Goal: Feedback & Contribution: Contribute content

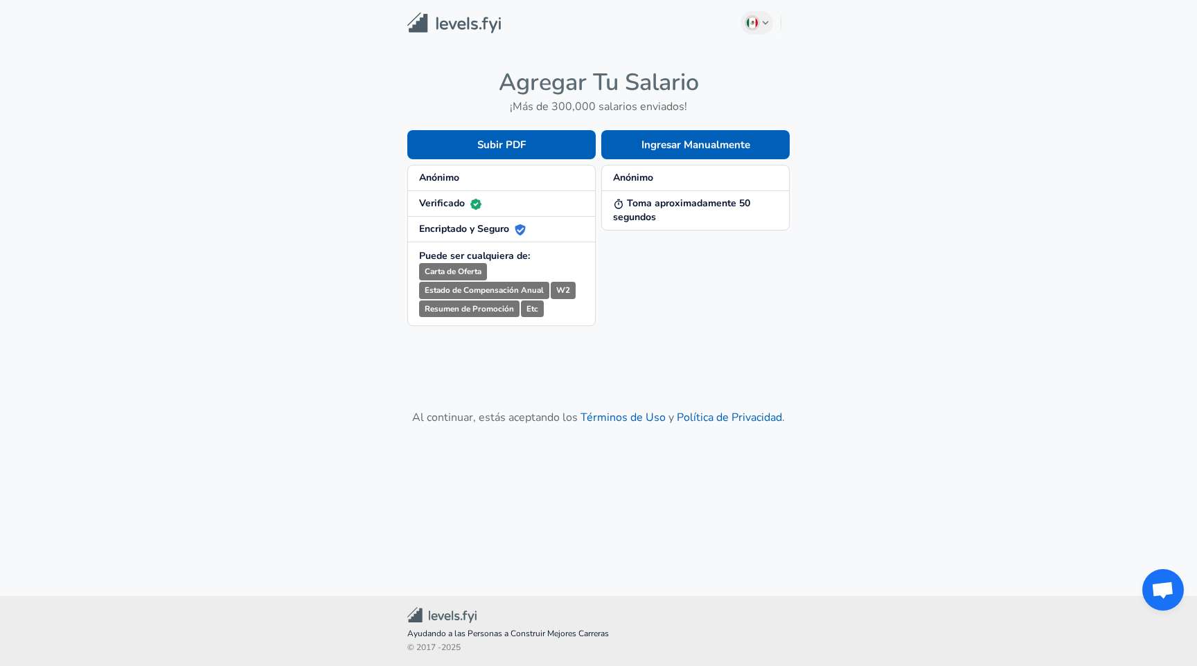
click at [464, 174] on span "Anónimo" at bounding box center [501, 178] width 165 height 14
click at [461, 177] on span "Anónimo" at bounding box center [501, 178] width 165 height 14
click at [646, 145] on button "Ingresar Manualmente" at bounding box center [695, 144] width 188 height 29
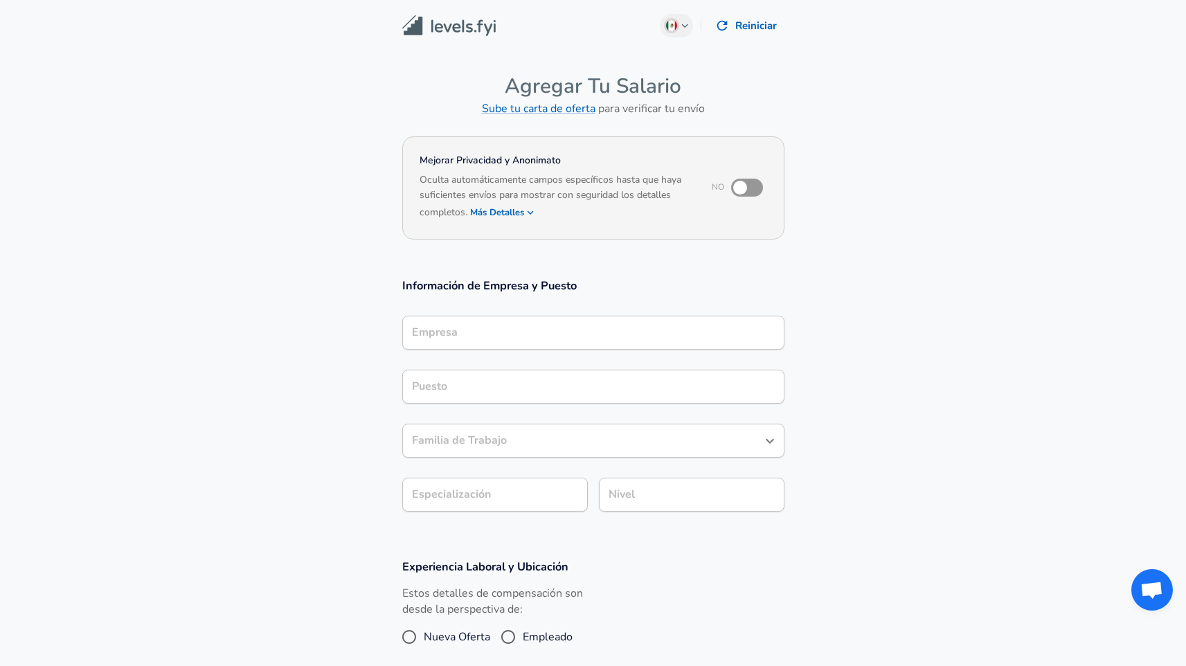
click at [511, 329] on input "Empresa" at bounding box center [594, 332] width 370 height 21
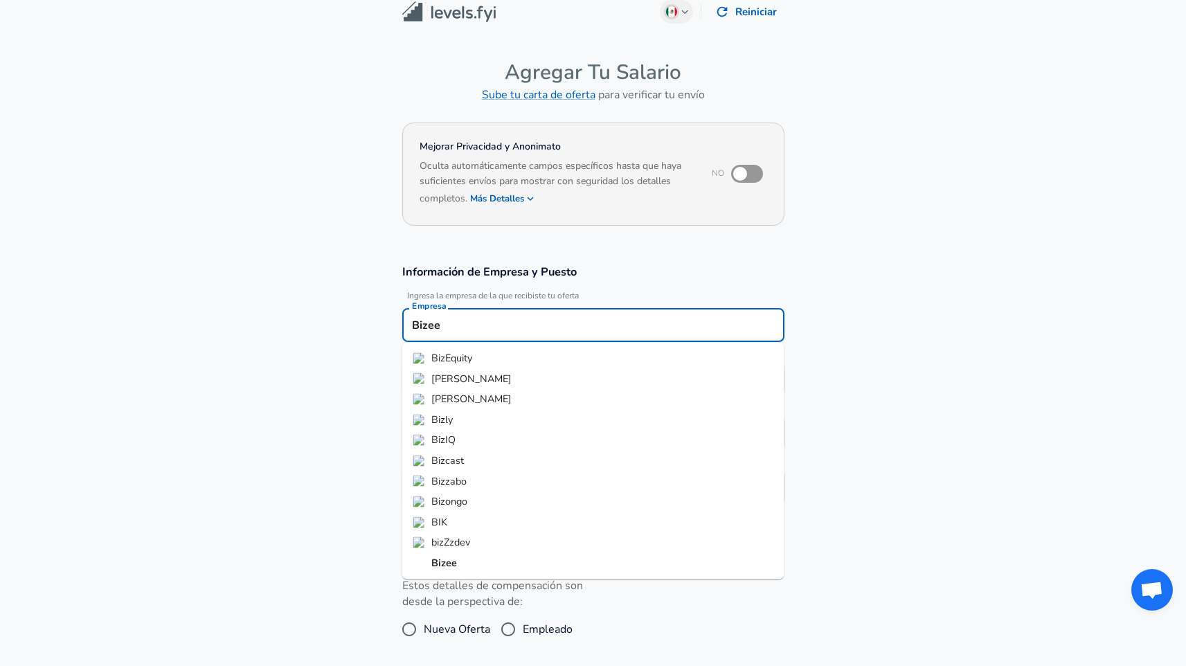
click at [452, 571] on li "Bizee" at bounding box center [593, 563] width 382 height 21
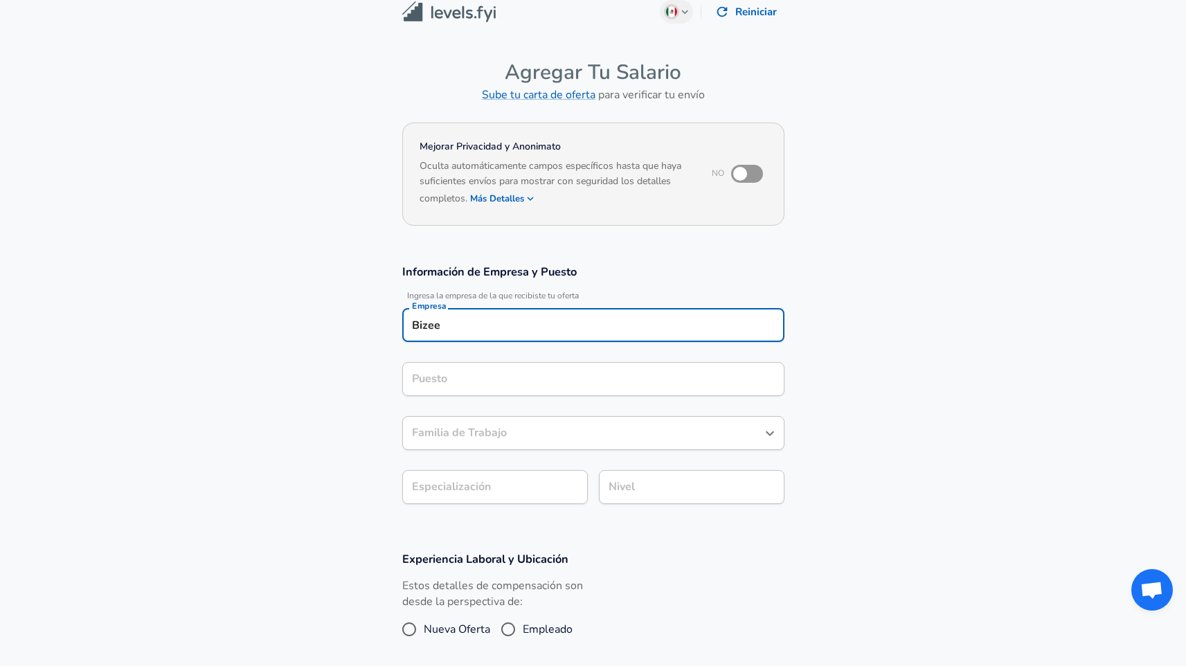
type input "Bizee"
click at [455, 384] on input "Puesto" at bounding box center [594, 378] width 370 height 21
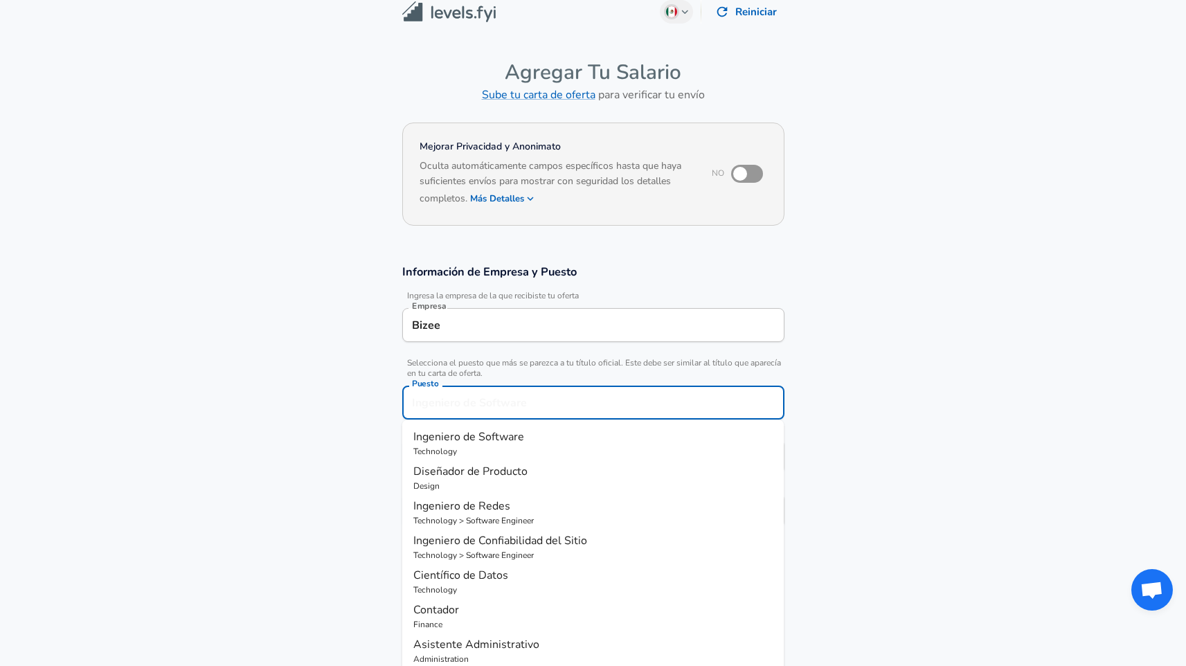
scroll to position [42, 0]
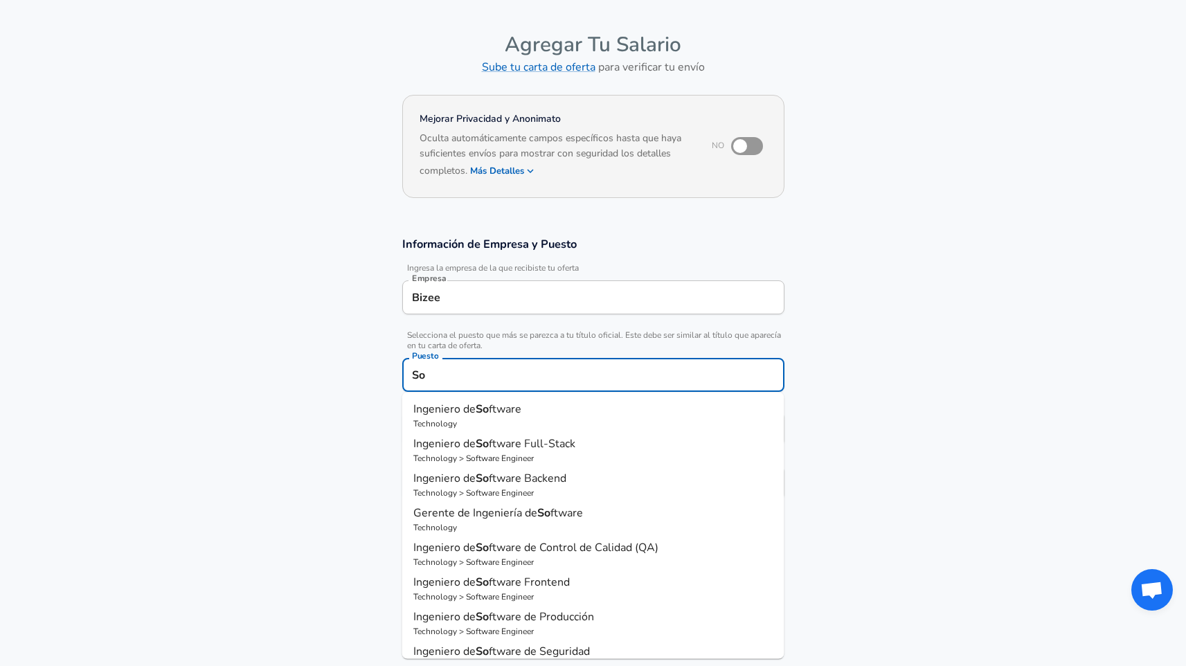
type input "S"
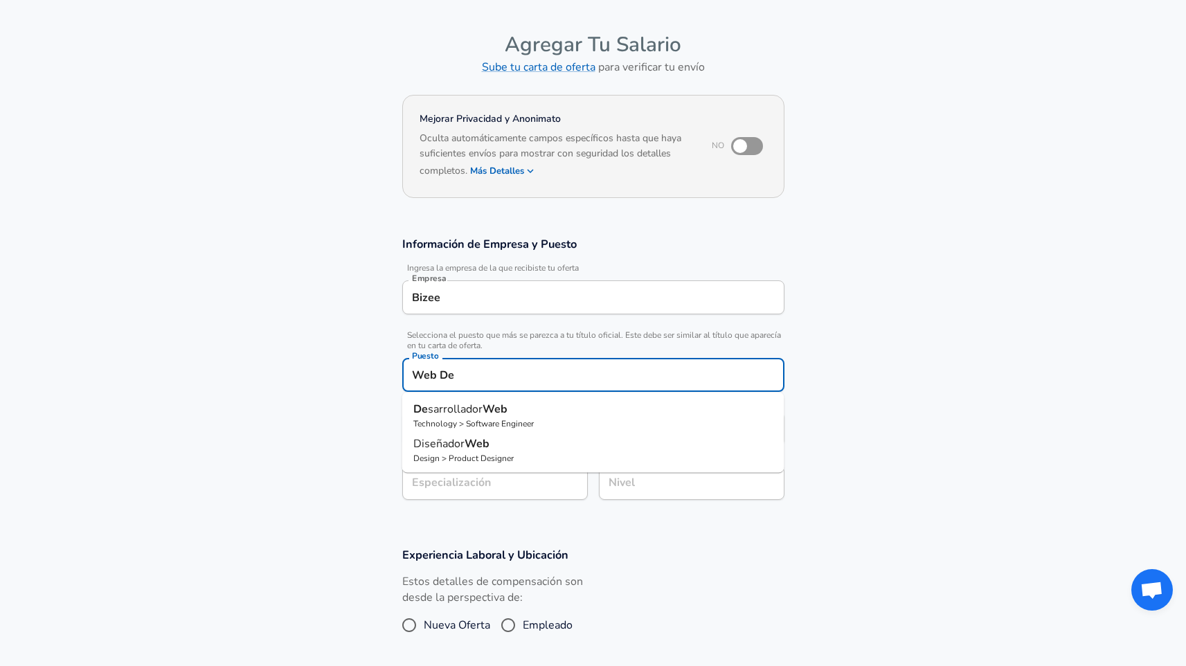
click at [464, 418] on p "Technology > Software Engineer" at bounding box center [593, 424] width 360 height 12
type input "Desarrollador Web"
type input "Web Development (Front-End)"
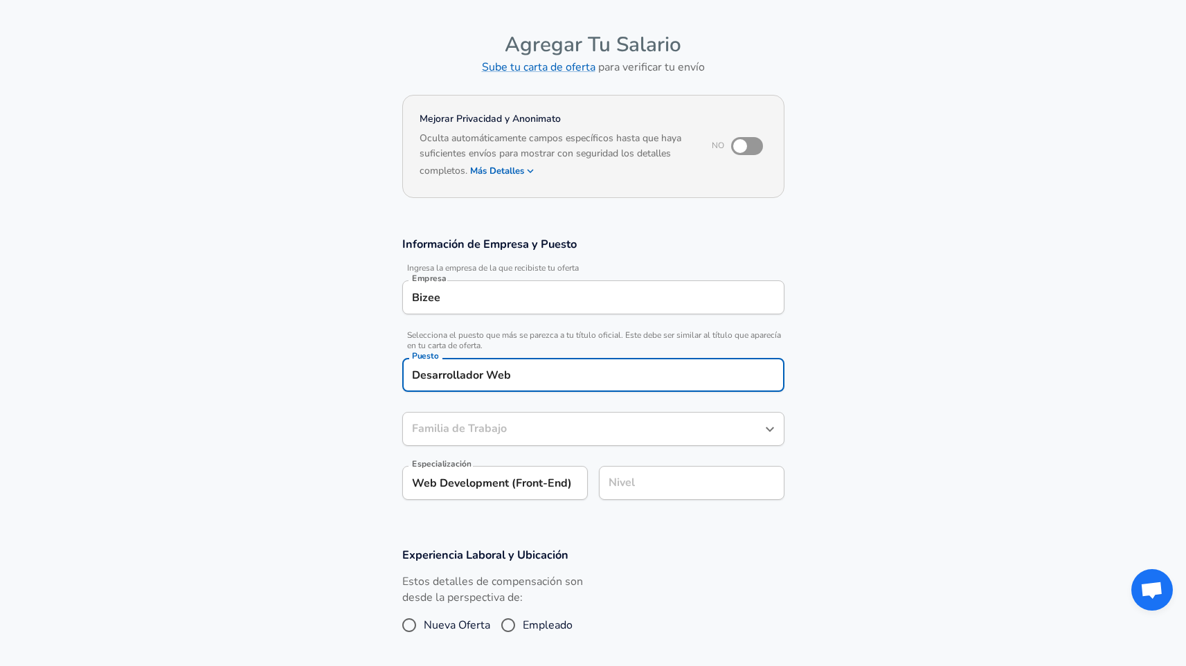
type input "Ingeniero de Software"
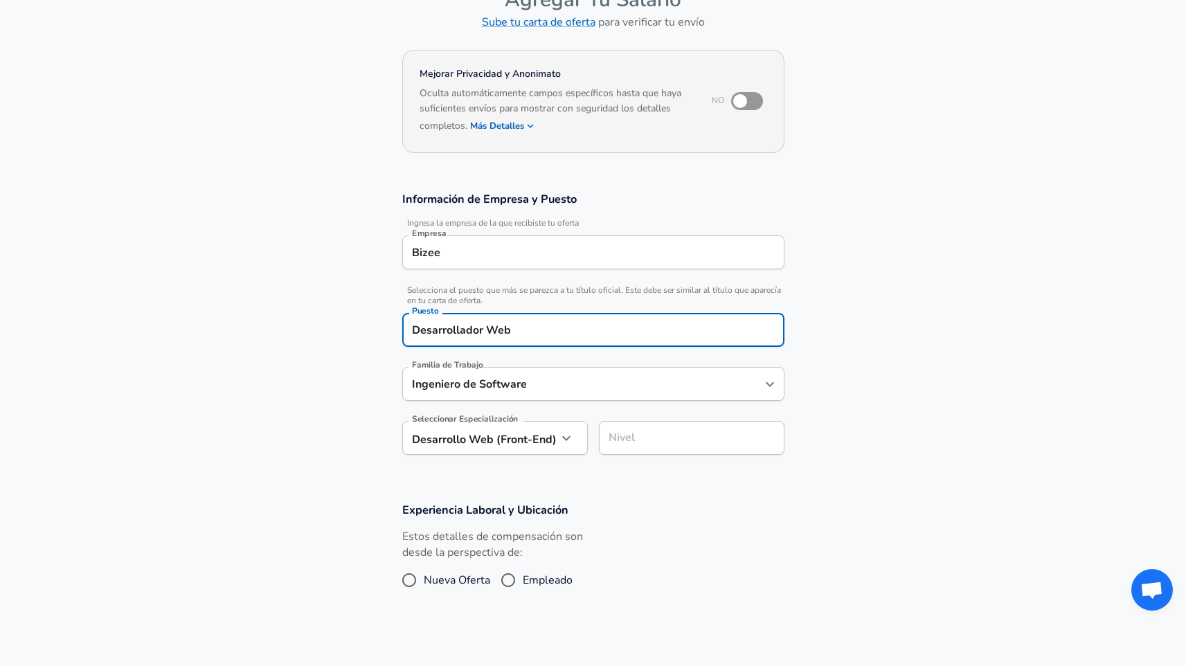
scroll to position [109, 0]
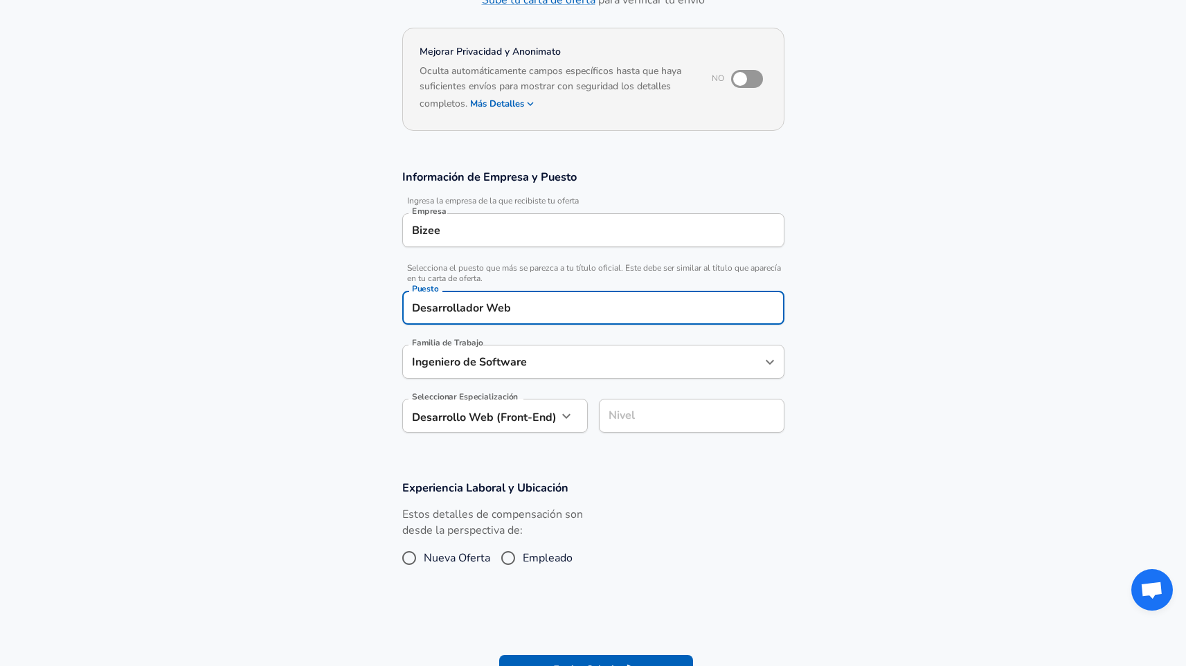
type input "Desarrollador Web"
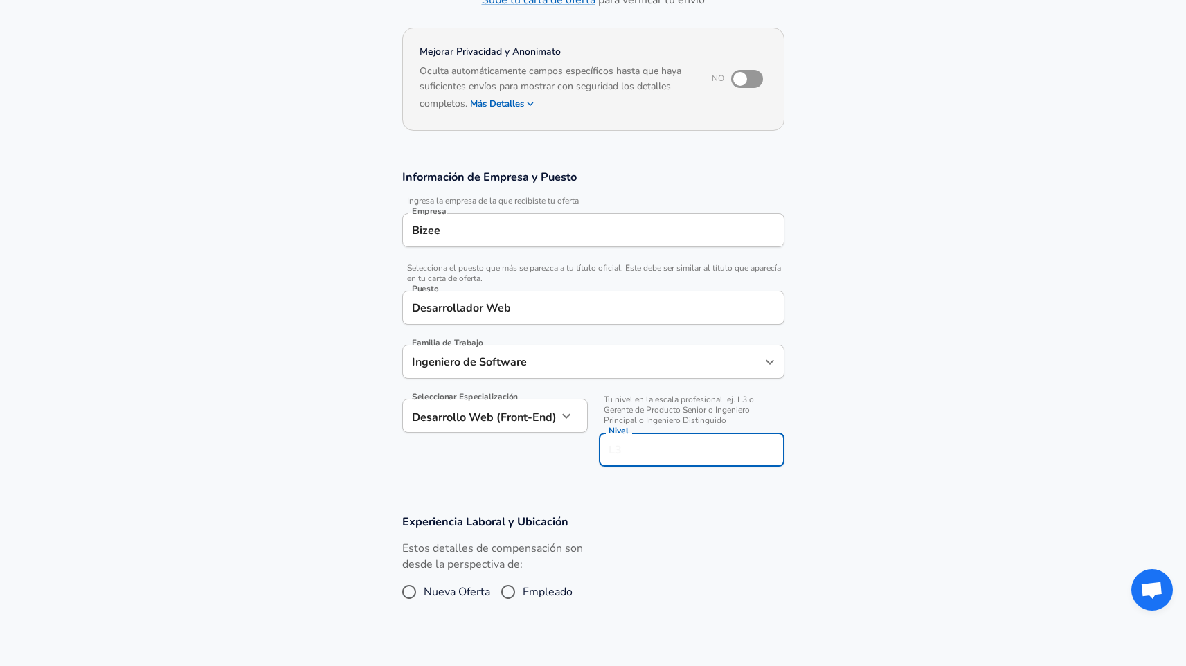
scroll to position [136, 0]
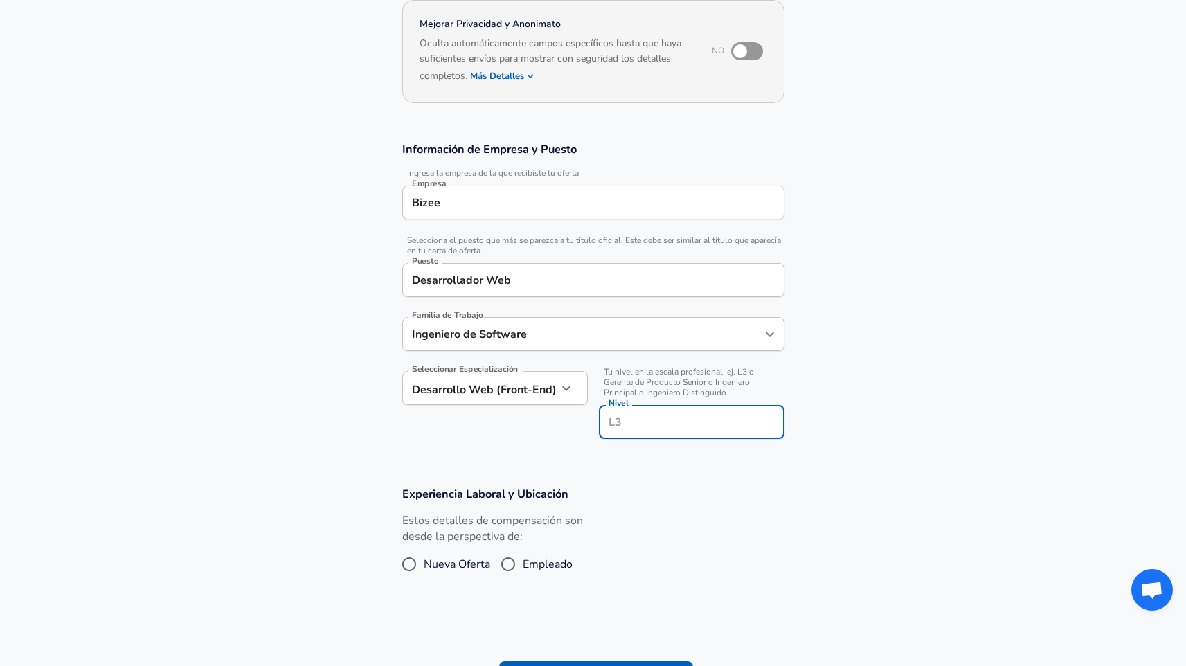
click at [670, 423] on input "Nivel" at bounding box center [691, 421] width 173 height 21
click at [519, 567] on input "Empleado" at bounding box center [508, 564] width 29 height 22
radio input "true"
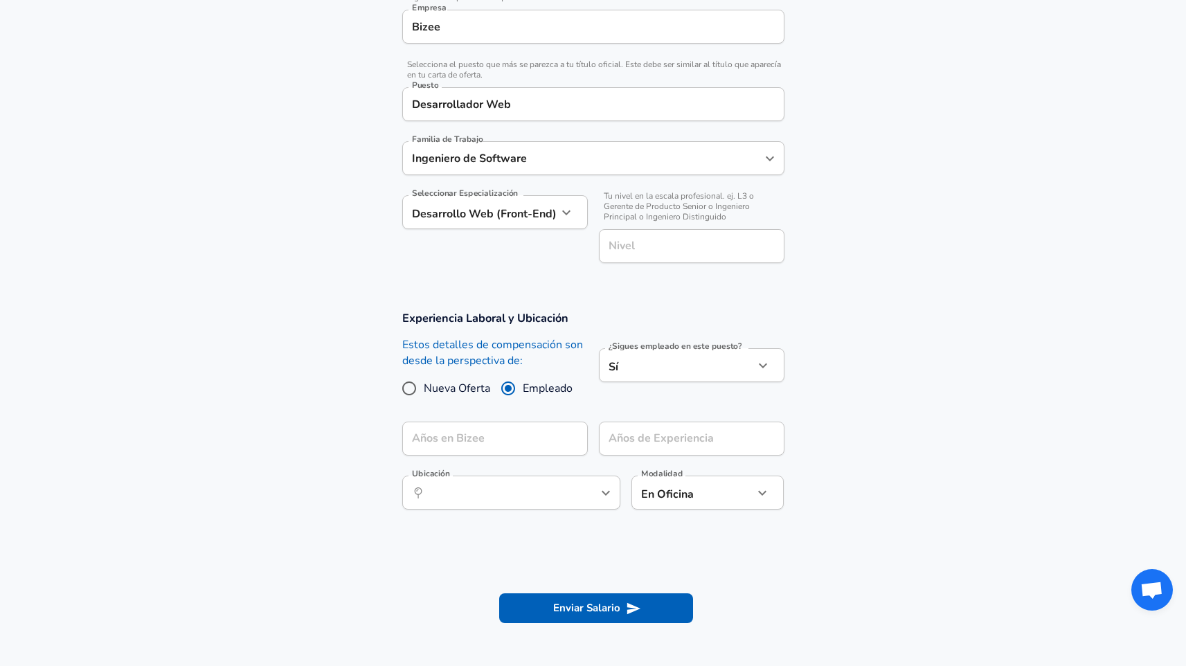
scroll to position [384, 0]
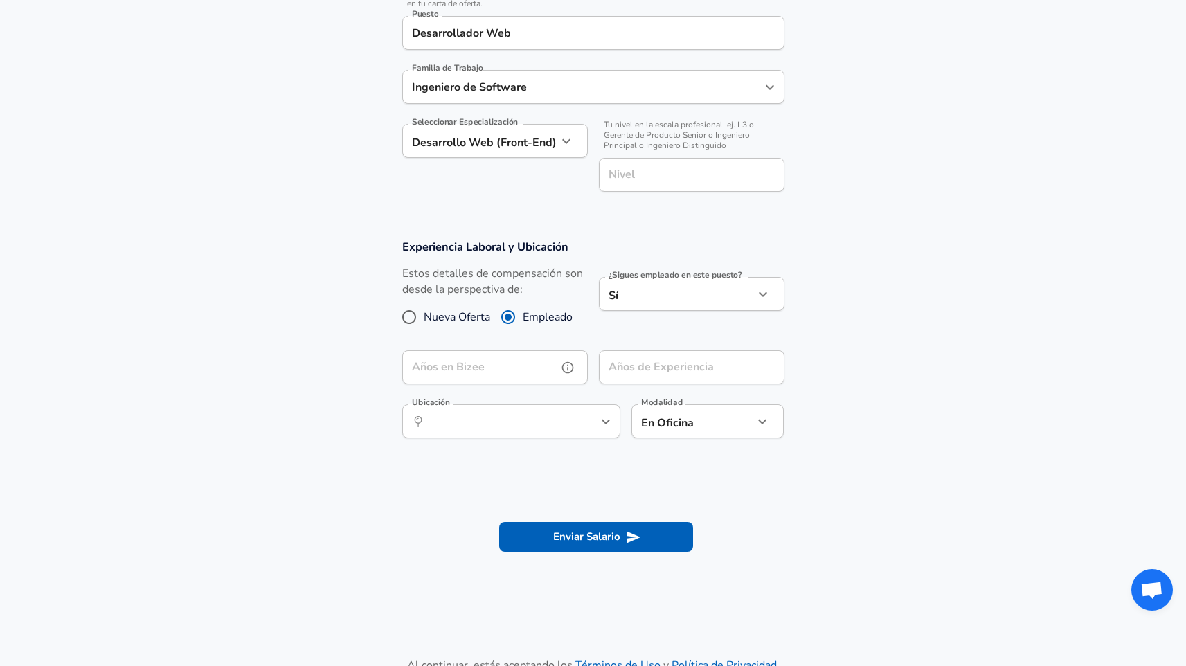
click at [537, 360] on input "Años en Bizee" at bounding box center [479, 367] width 155 height 34
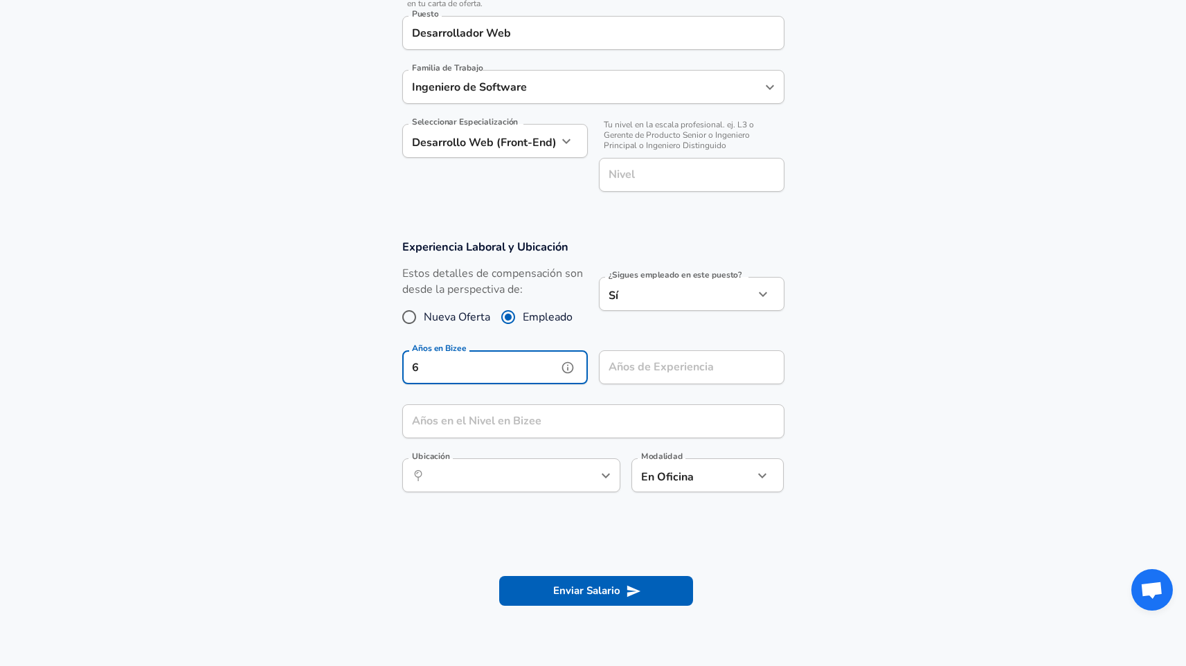
type input "6"
click at [636, 367] on input "Años de Experiencia" at bounding box center [676, 367] width 155 height 34
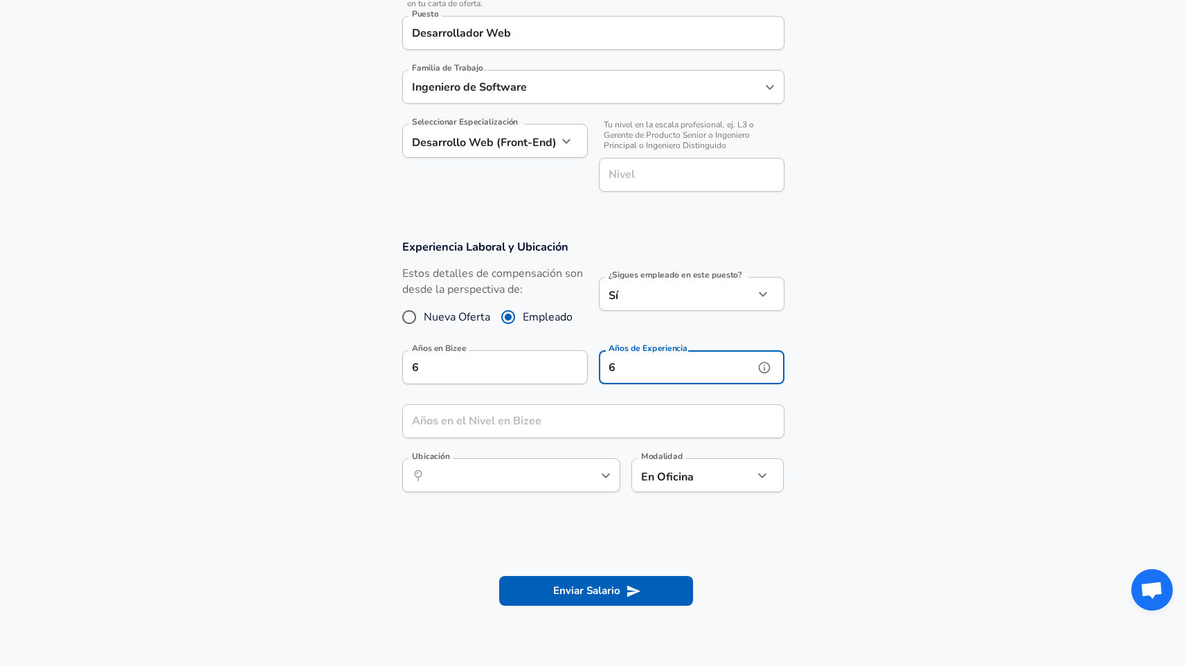
type input "6"
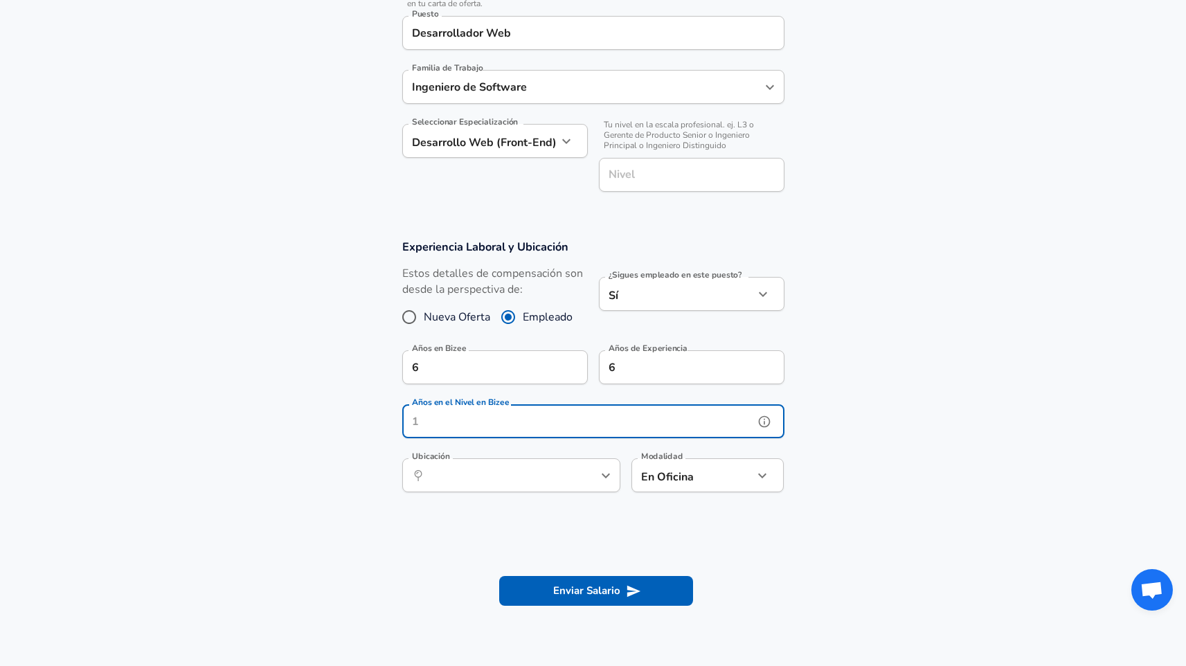
click at [526, 420] on input "Años en el Nivel en Bizee" at bounding box center [578, 421] width 352 height 34
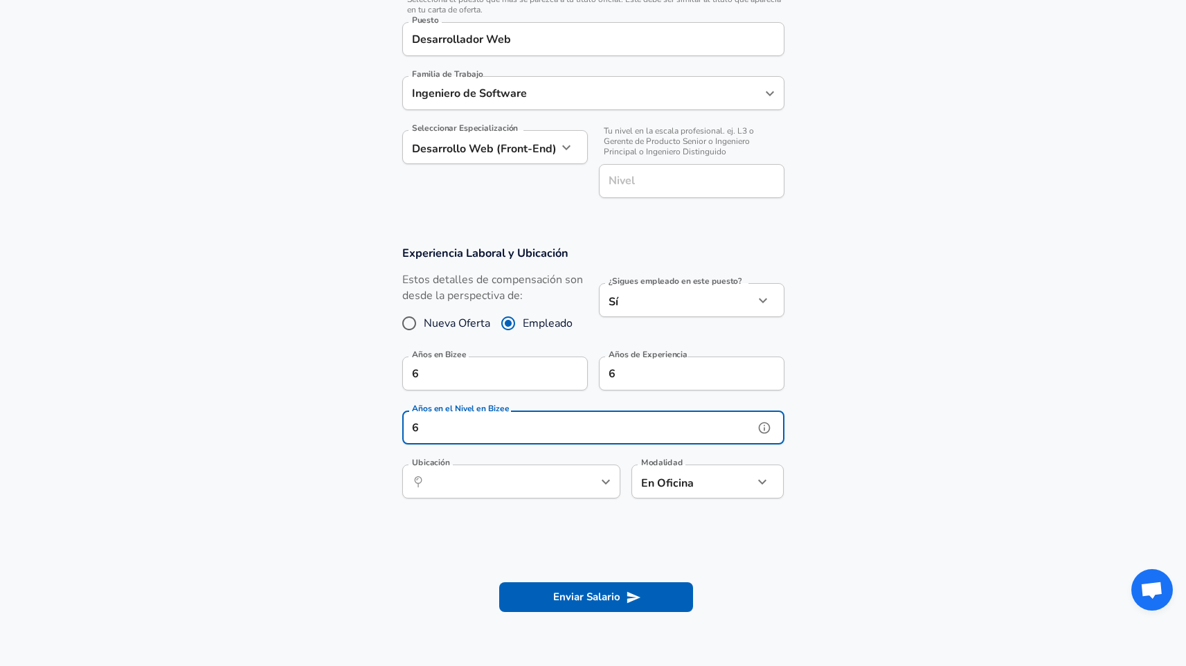
scroll to position [449, 0]
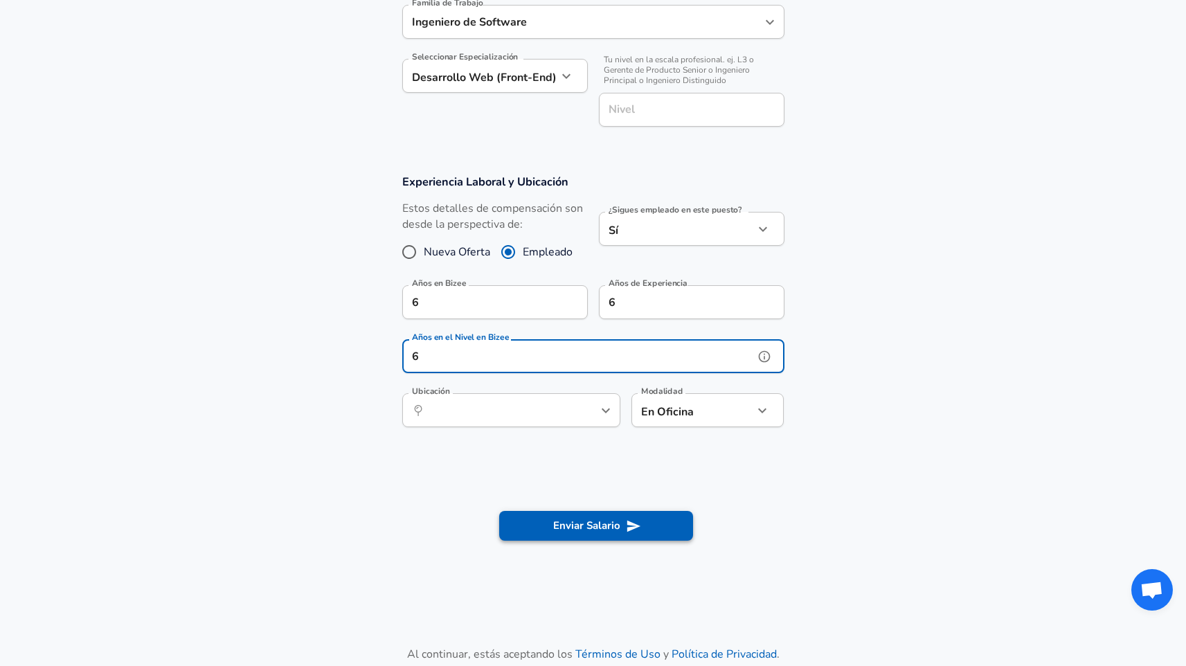
type input "6"
click at [579, 514] on button "Enviar Salario" at bounding box center [596, 525] width 194 height 29
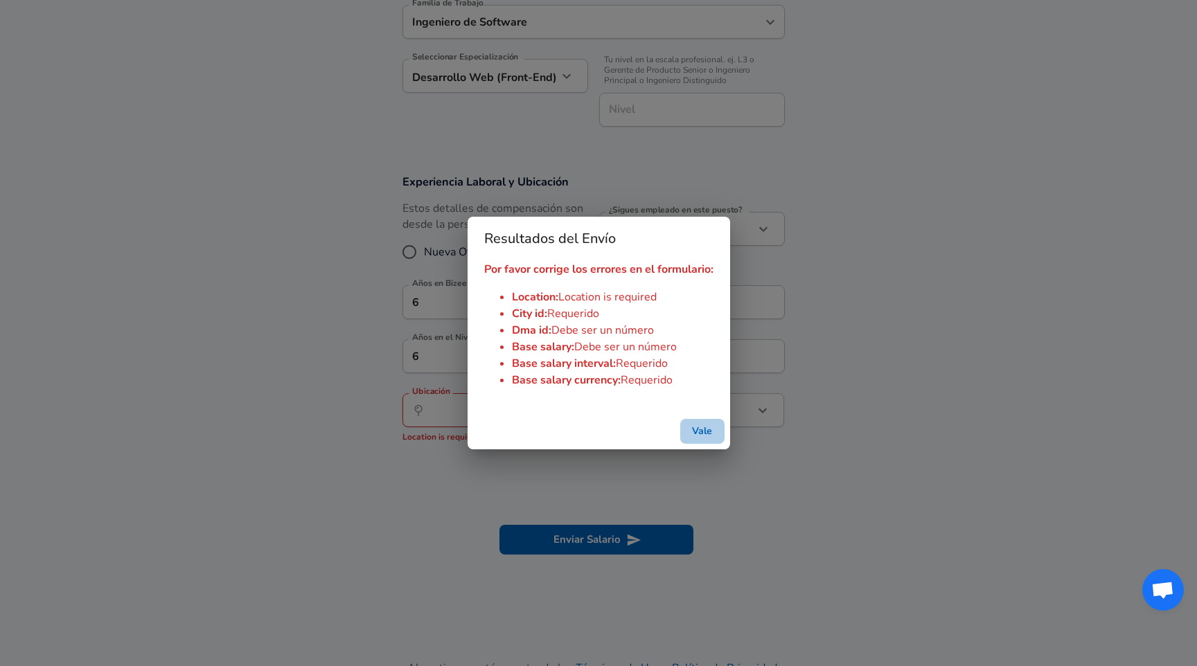
click at [713, 427] on button "Vale" at bounding box center [702, 432] width 44 height 26
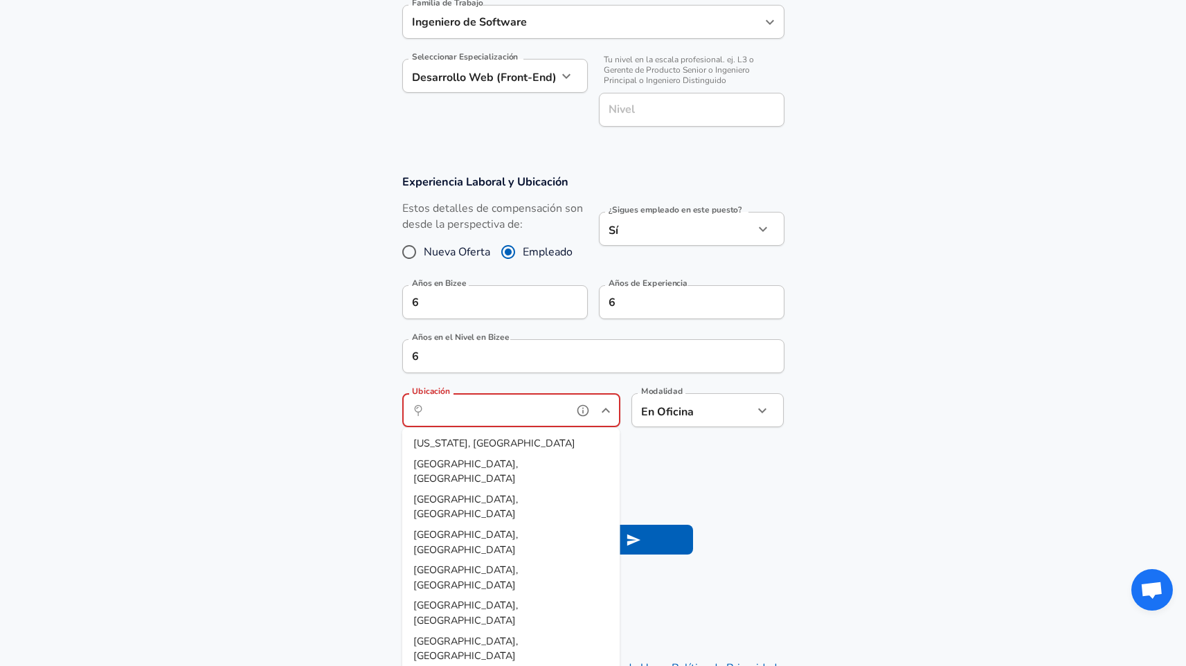
click at [497, 413] on input "Ubicación" at bounding box center [496, 410] width 142 height 21
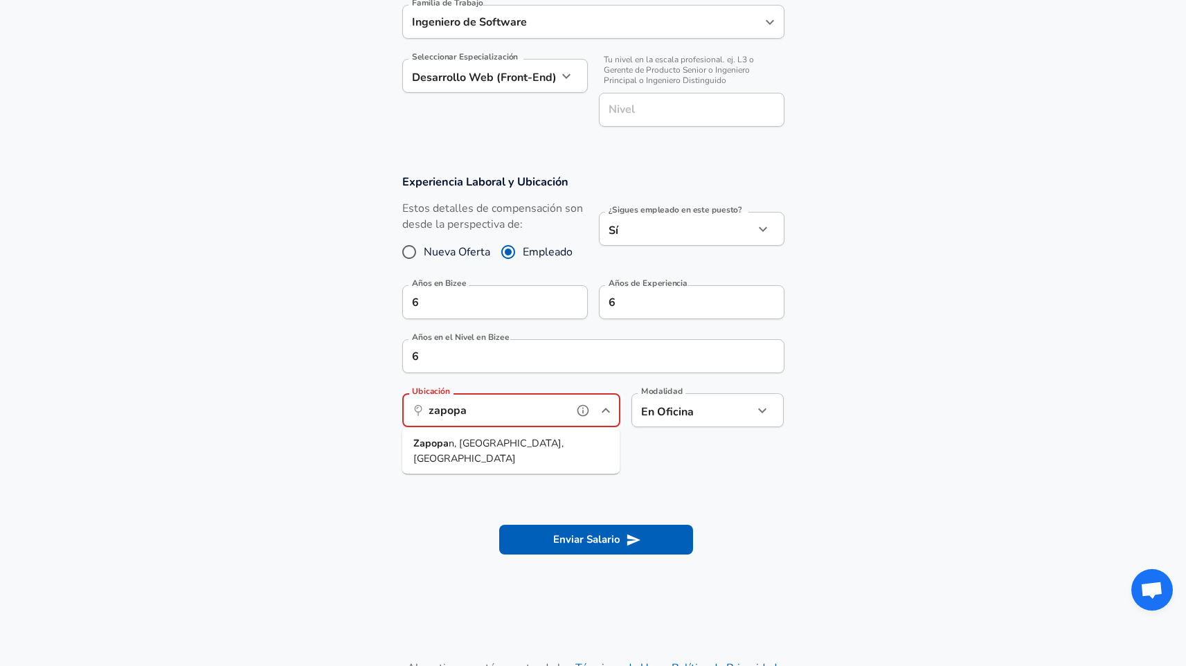
click at [472, 444] on span "n, [GEOGRAPHIC_DATA], [GEOGRAPHIC_DATA]" at bounding box center [488, 450] width 150 height 29
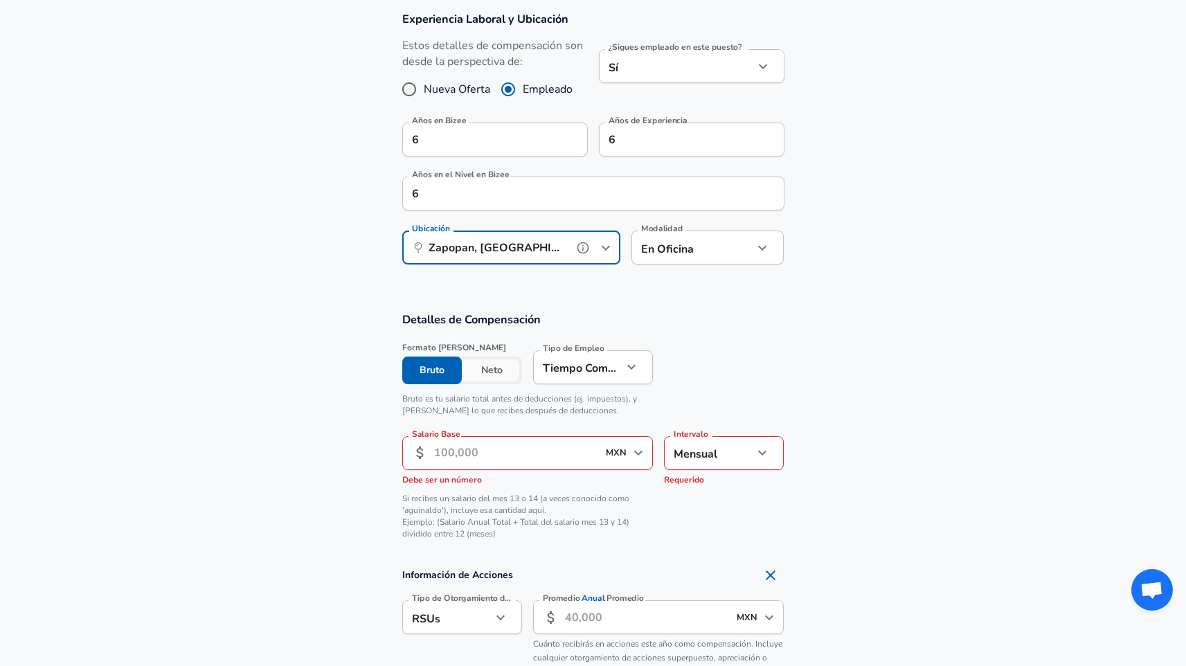
scroll to position [634, 0]
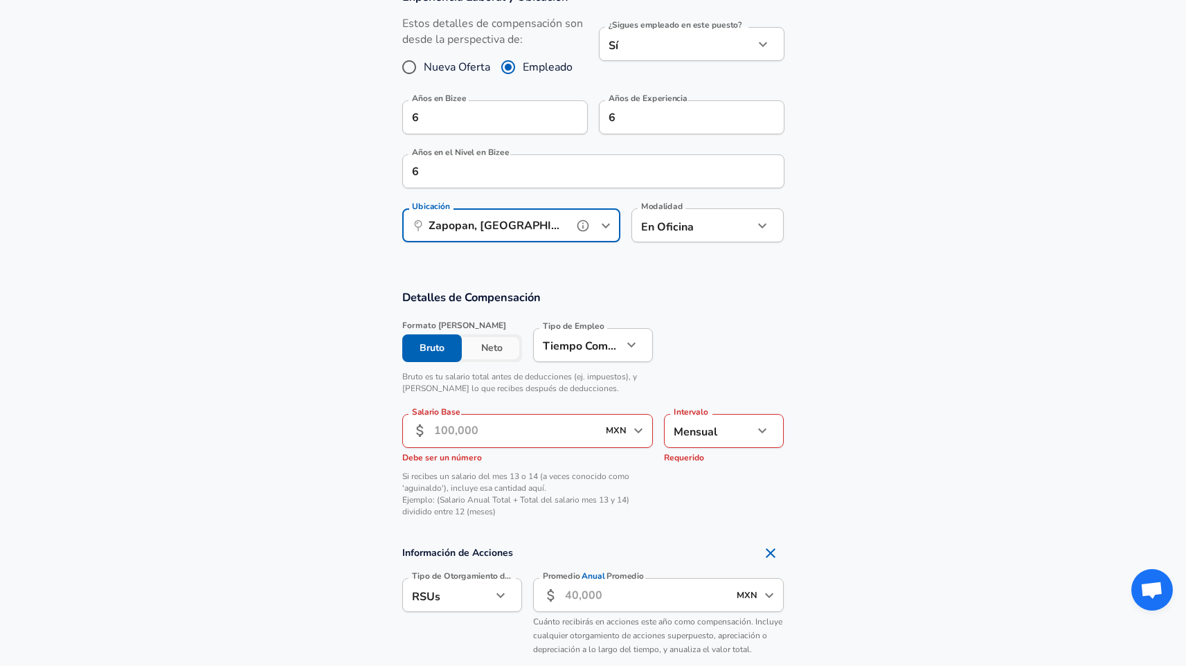
type input "Zapopan, [GEOGRAPHIC_DATA], [GEOGRAPHIC_DATA]"
click at [474, 353] on button "Neto" at bounding box center [492, 349] width 60 height 28
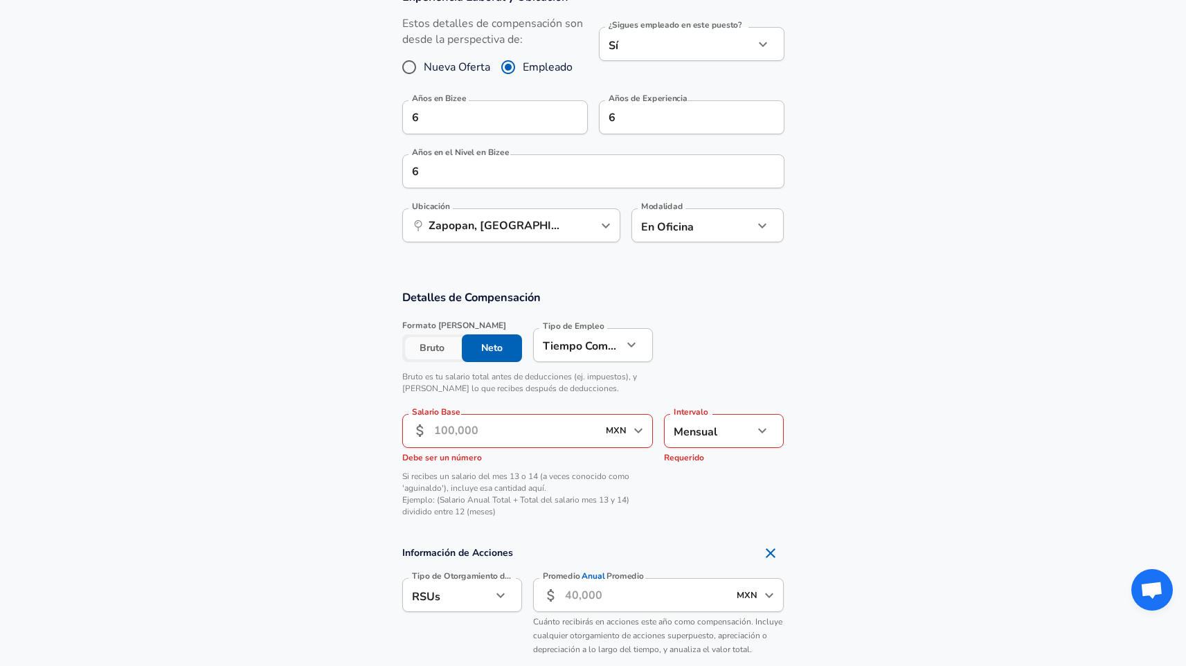
click at [473, 438] on input "Salario Base" at bounding box center [516, 431] width 164 height 34
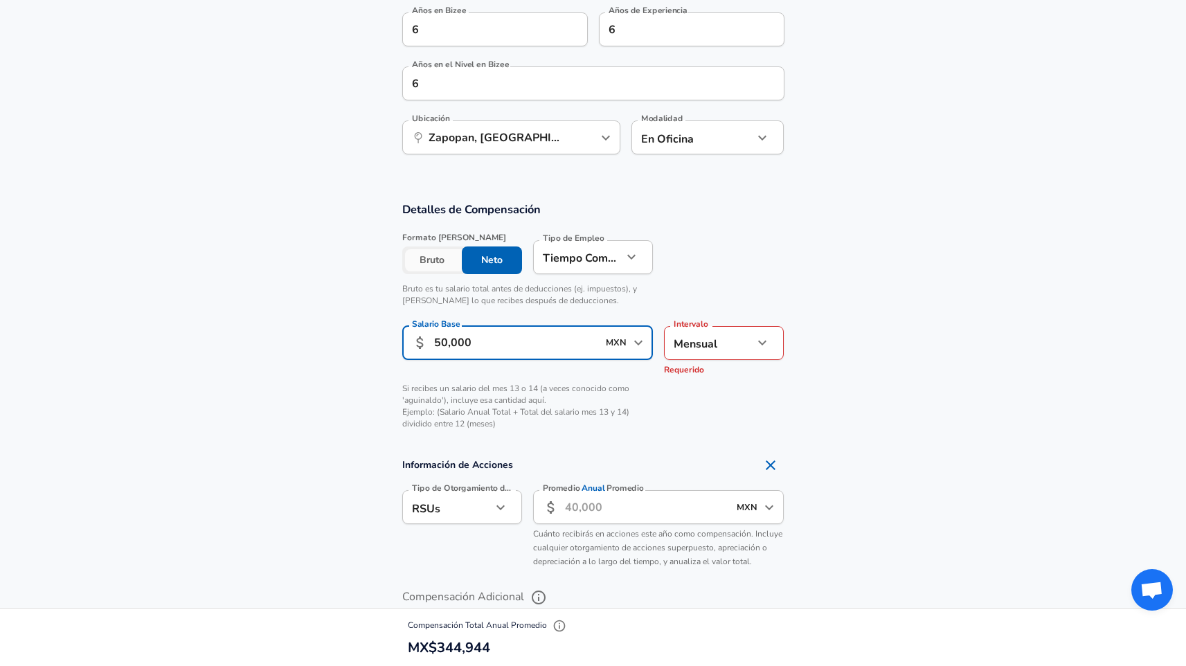
scroll to position [793, 0]
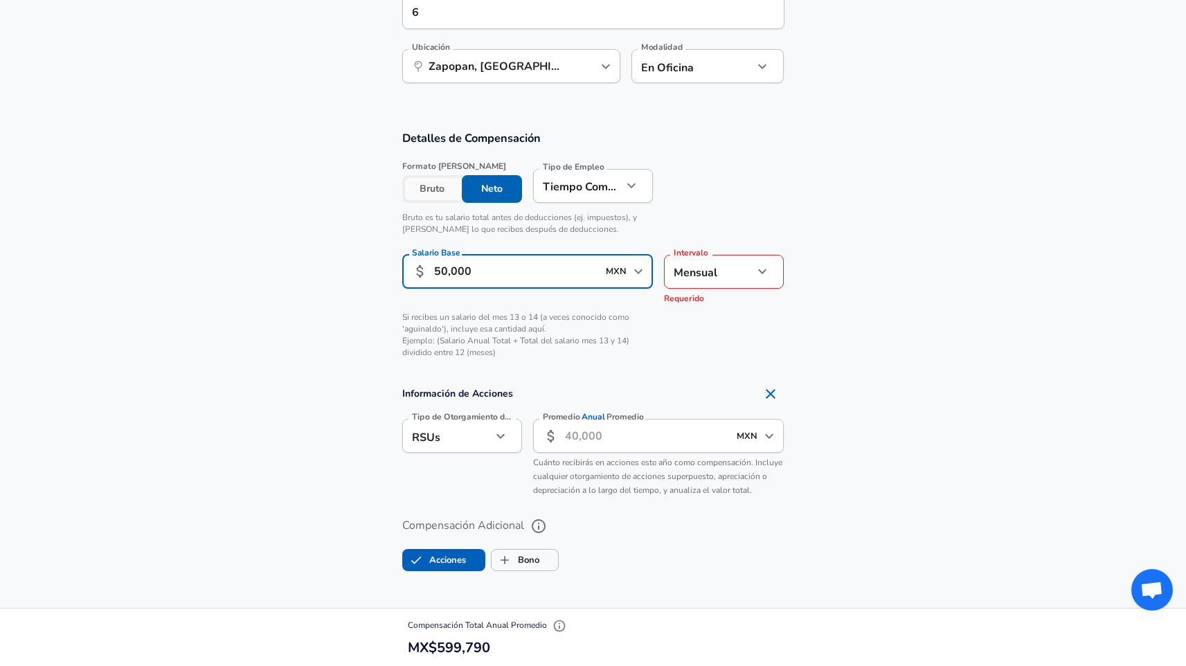
type input "50,000"
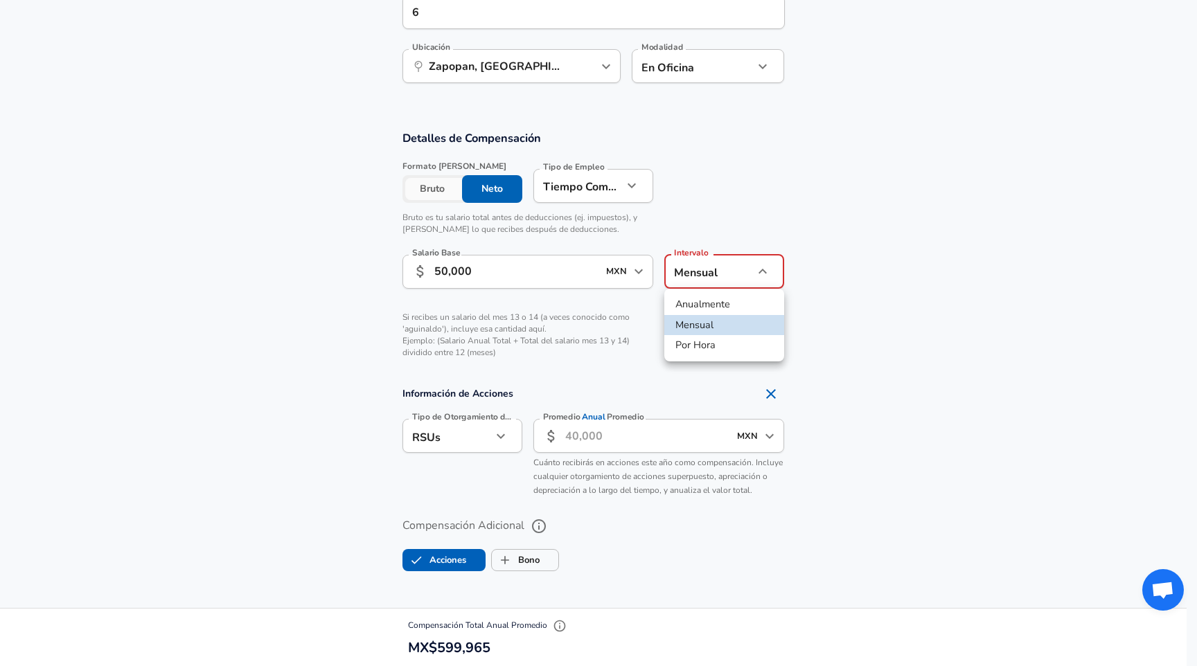
click at [706, 321] on li "Mensual" at bounding box center [724, 325] width 120 height 21
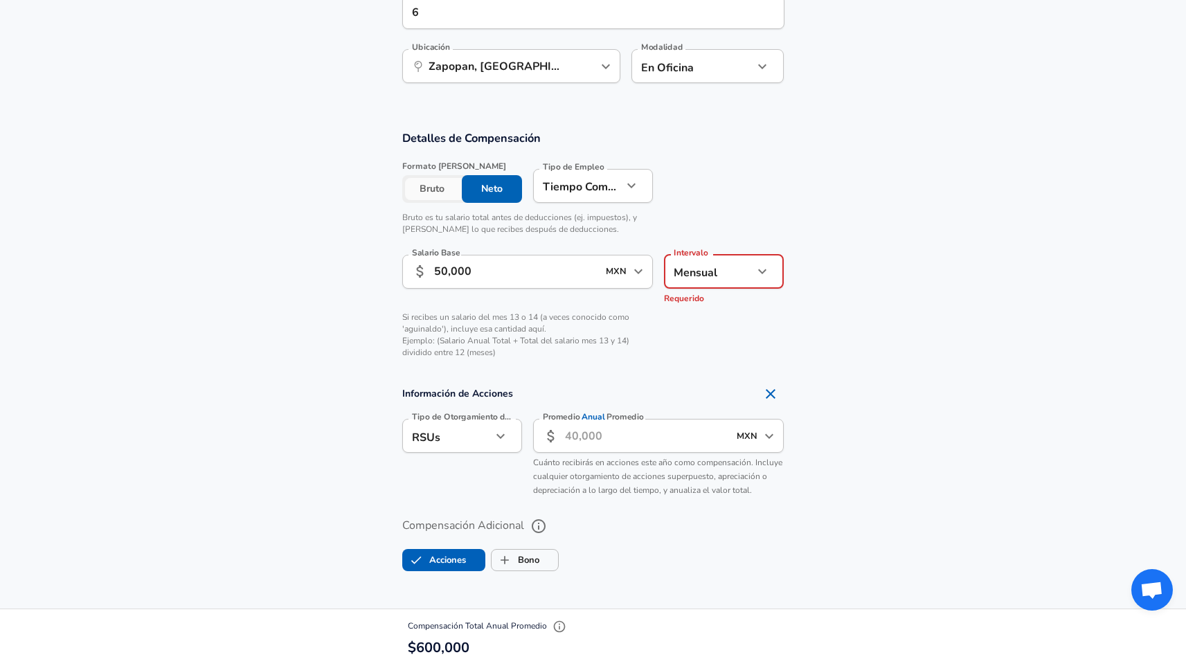
scroll to position [824, 0]
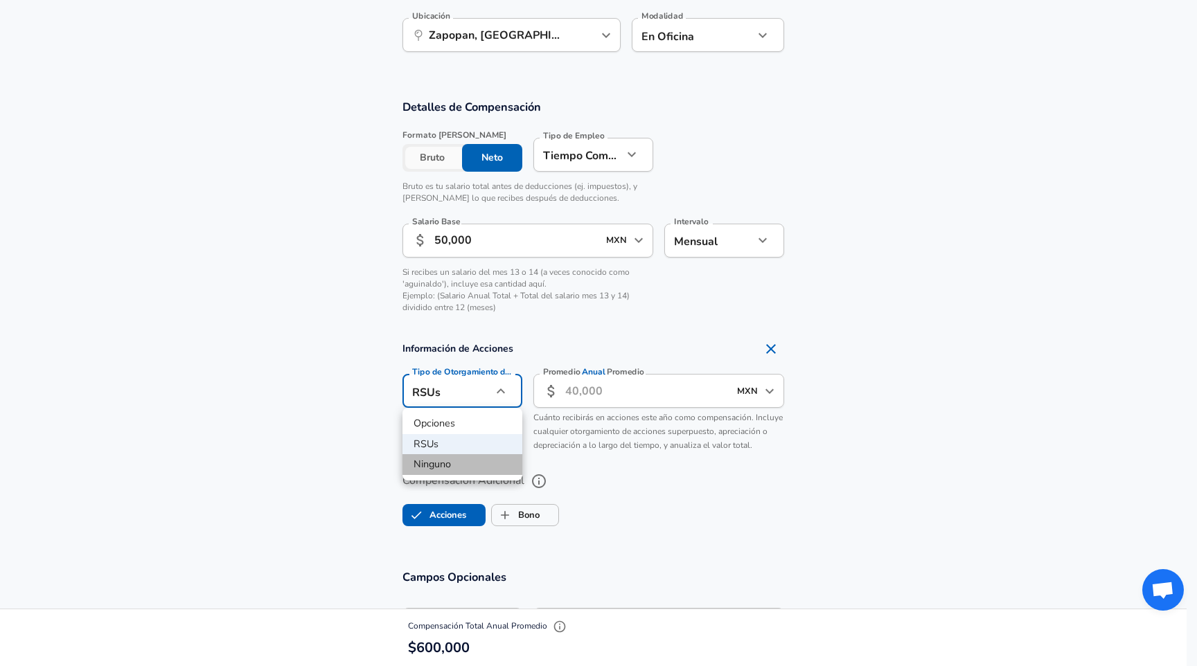
click at [446, 462] on li "Ninguno" at bounding box center [462, 464] width 120 height 21
type input "none"
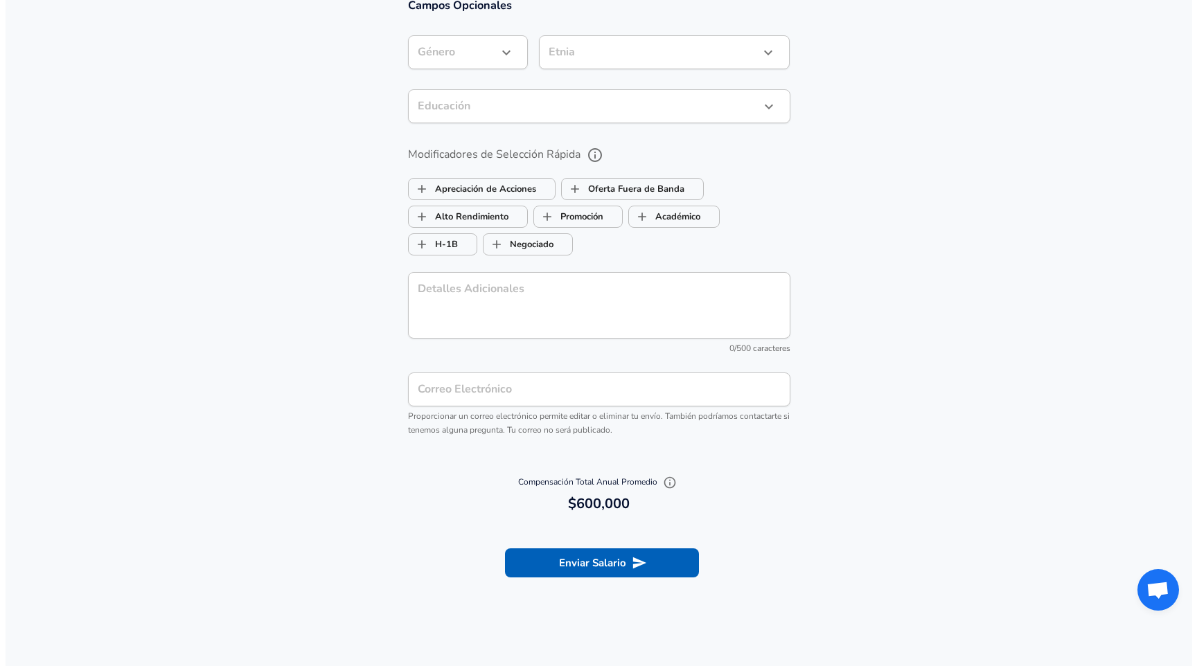
scroll to position [1427, 0]
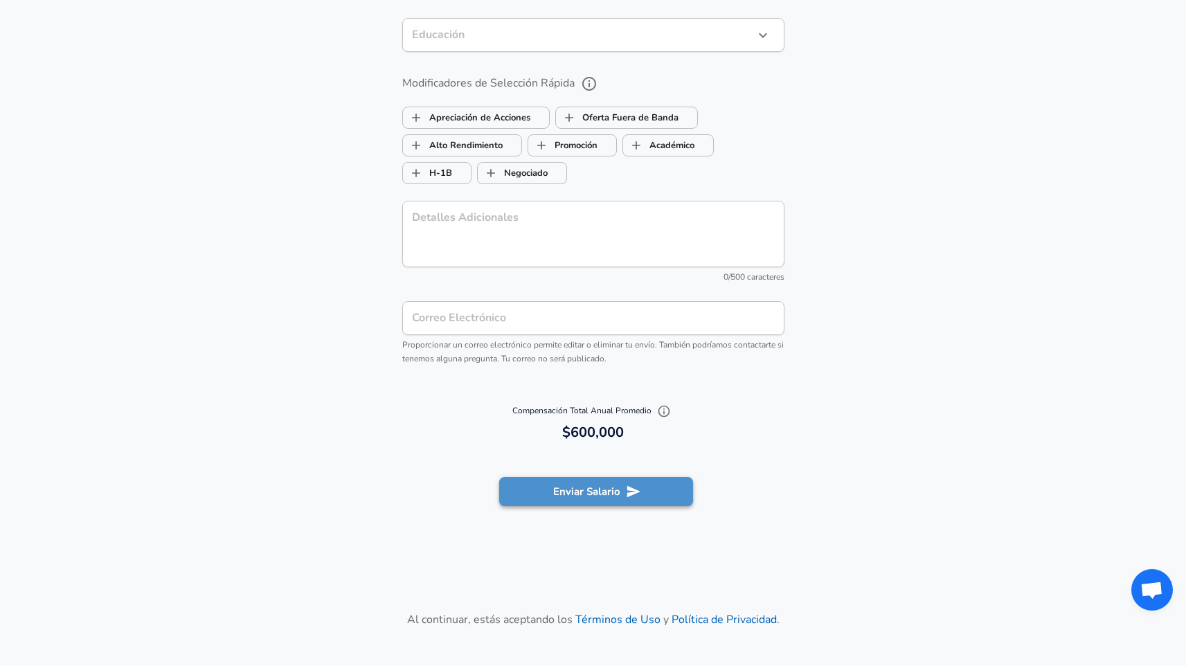
click at [605, 488] on button "Enviar Salario" at bounding box center [596, 491] width 194 height 29
